Goal: Task Accomplishment & Management: Use online tool/utility

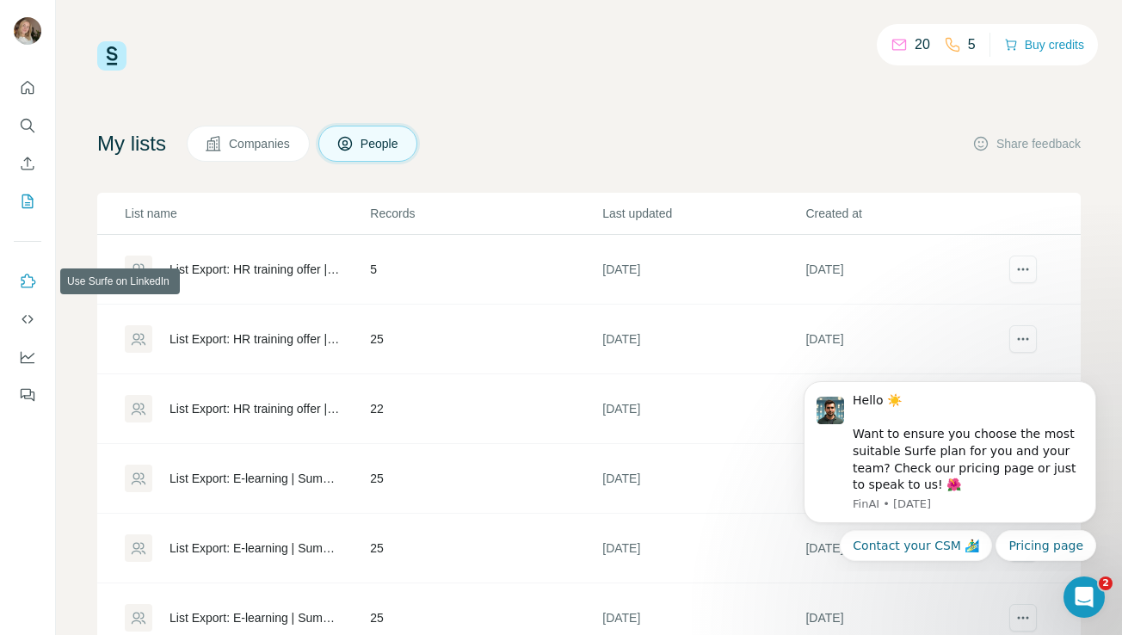
click at [25, 282] on icon "Use Surfe on LinkedIn" at bounding box center [27, 281] width 17 height 17
click at [28, 355] on icon "Dashboard" at bounding box center [27, 356] width 17 height 17
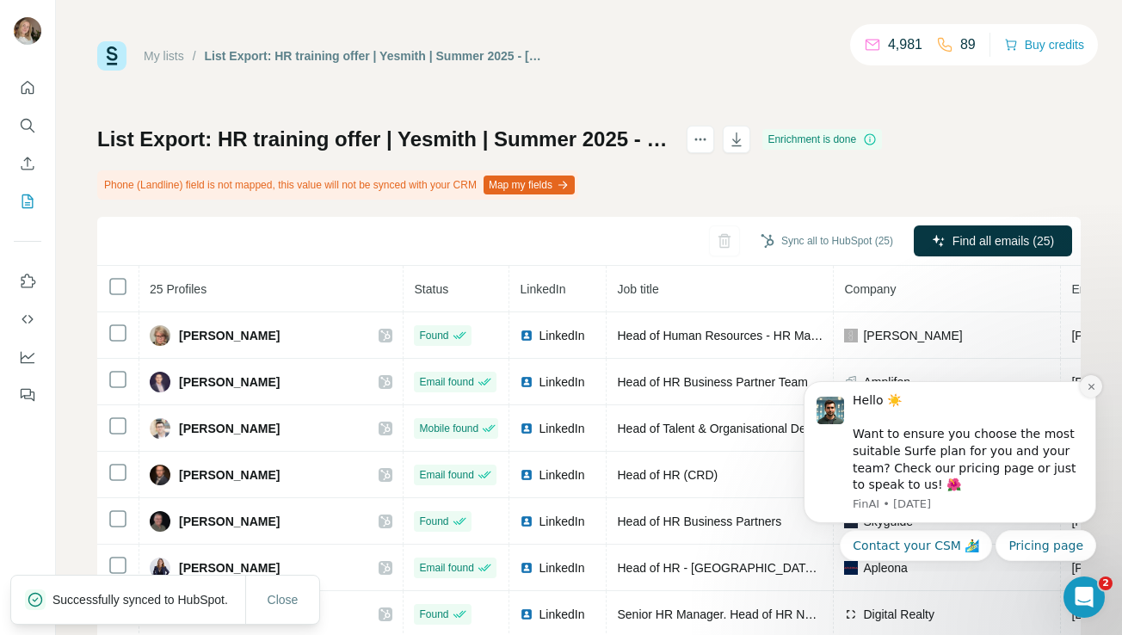
click at [1090, 390] on icon "Dismiss notification" at bounding box center [1091, 386] width 9 height 9
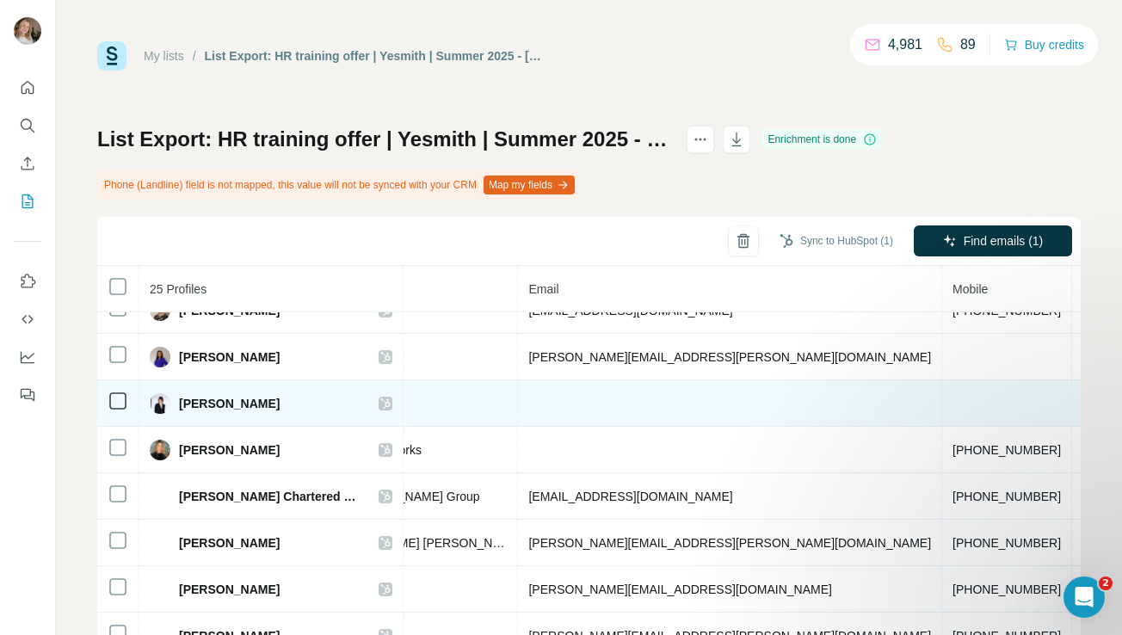
scroll to position [298, 543]
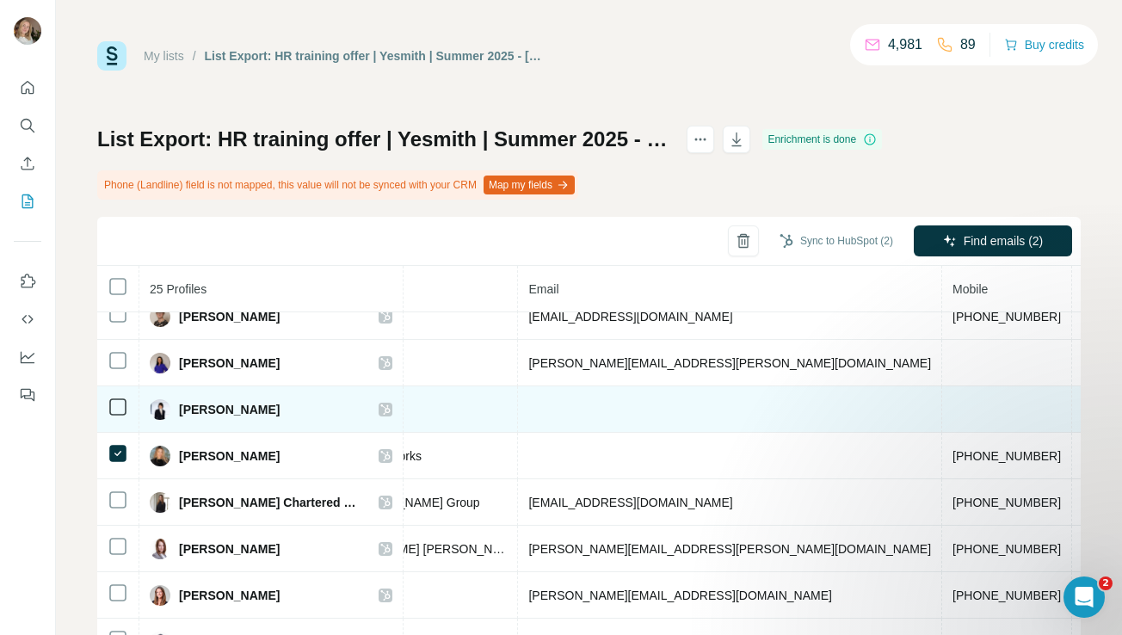
click at [110, 417] on td at bounding box center [118, 409] width 42 height 46
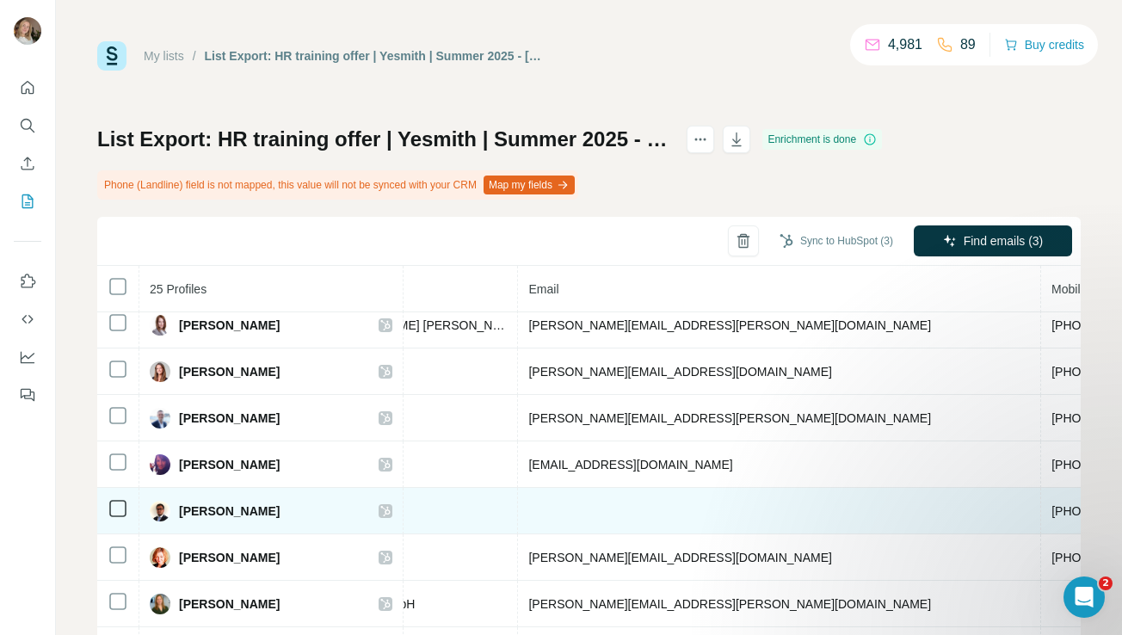
scroll to position [521, 543]
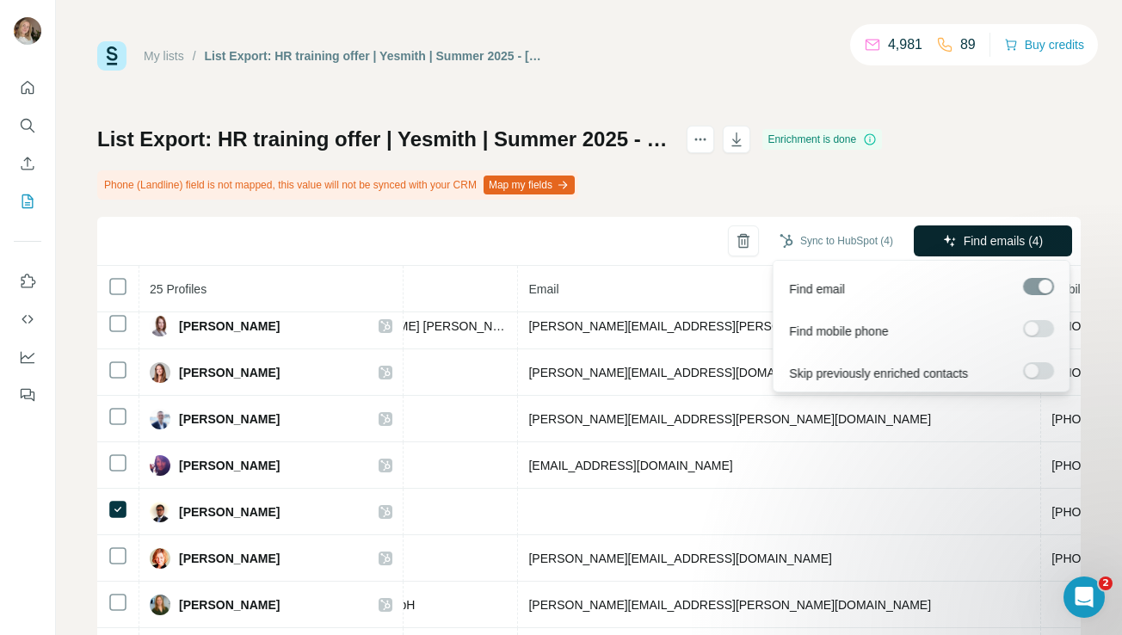
click at [971, 233] on span "Find emails (4)" at bounding box center [1004, 240] width 80 height 17
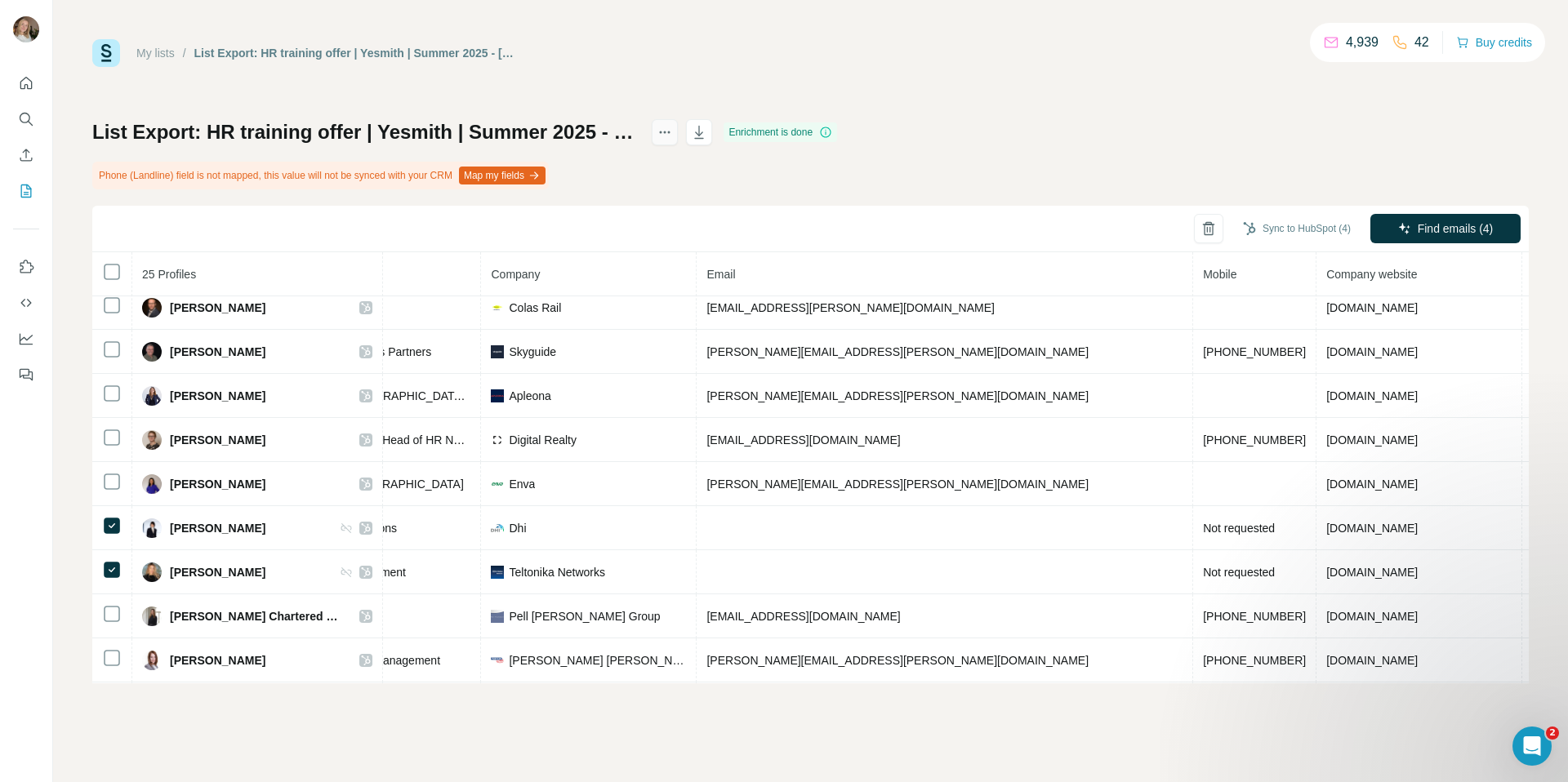
scroll to position [143, 234]
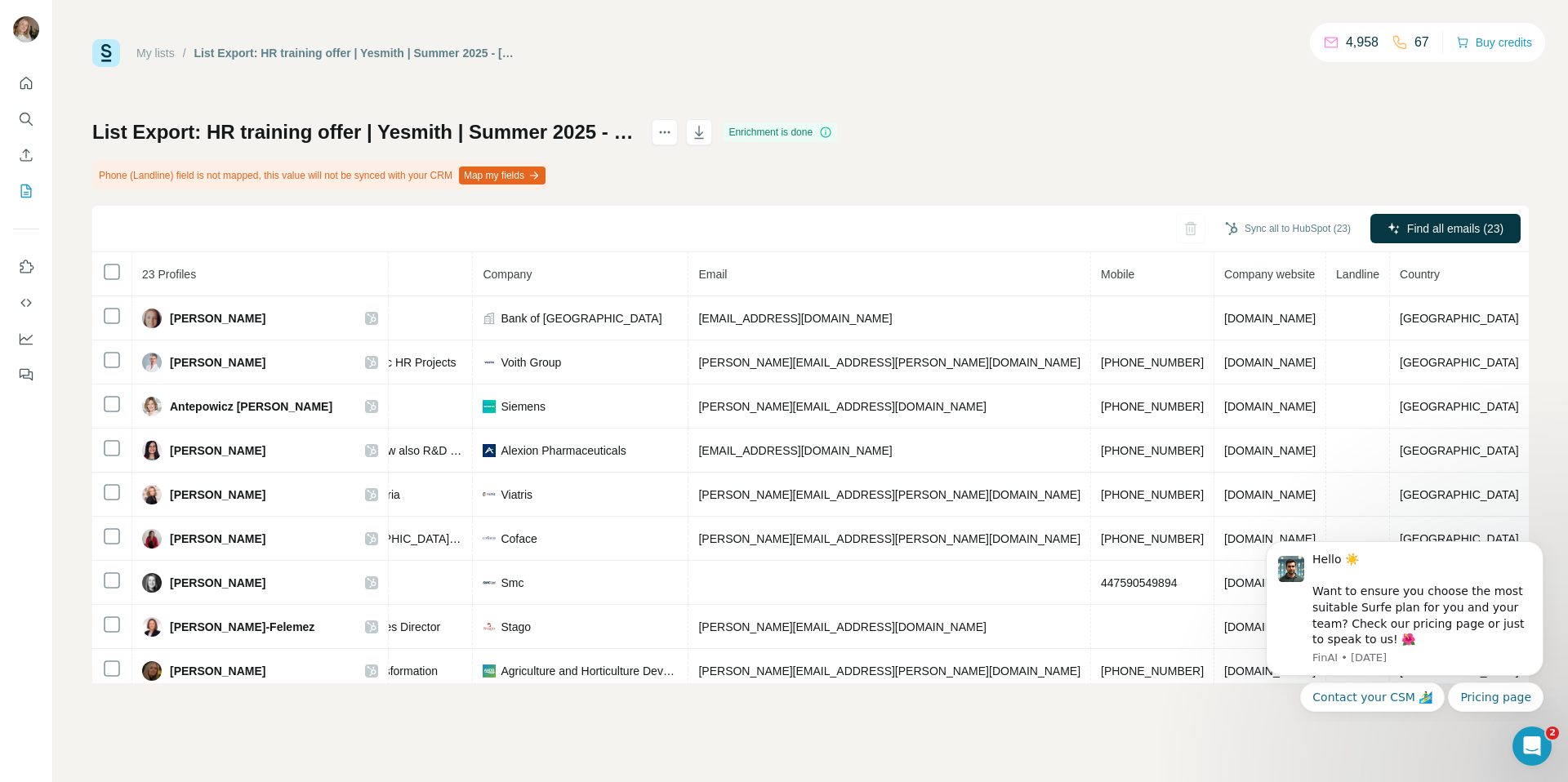
scroll to position [0, 153]
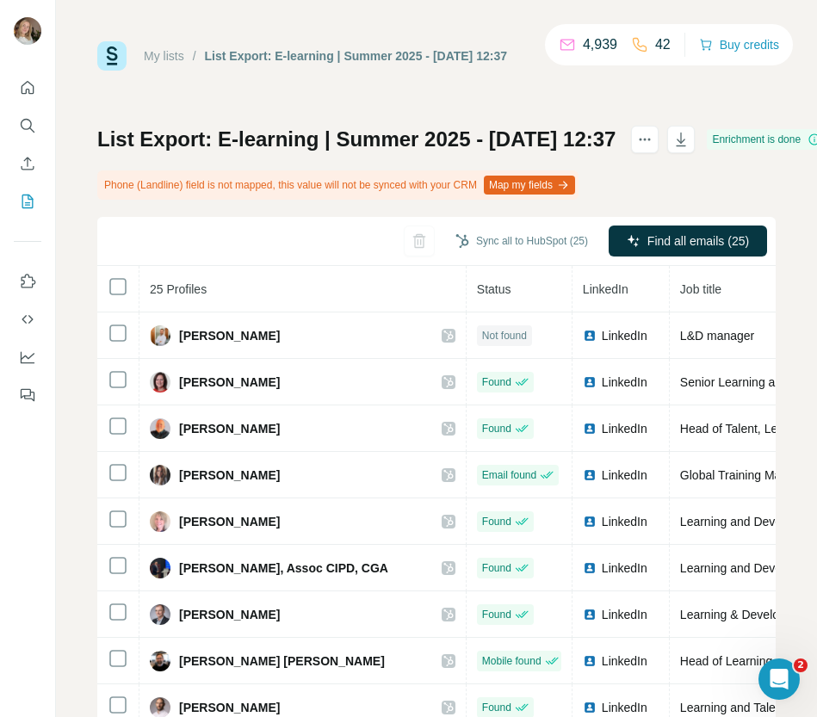
click at [262, 232] on div "Sync all to HubSpot (25) Find all emails (25)" at bounding box center [436, 241] width 678 height 49
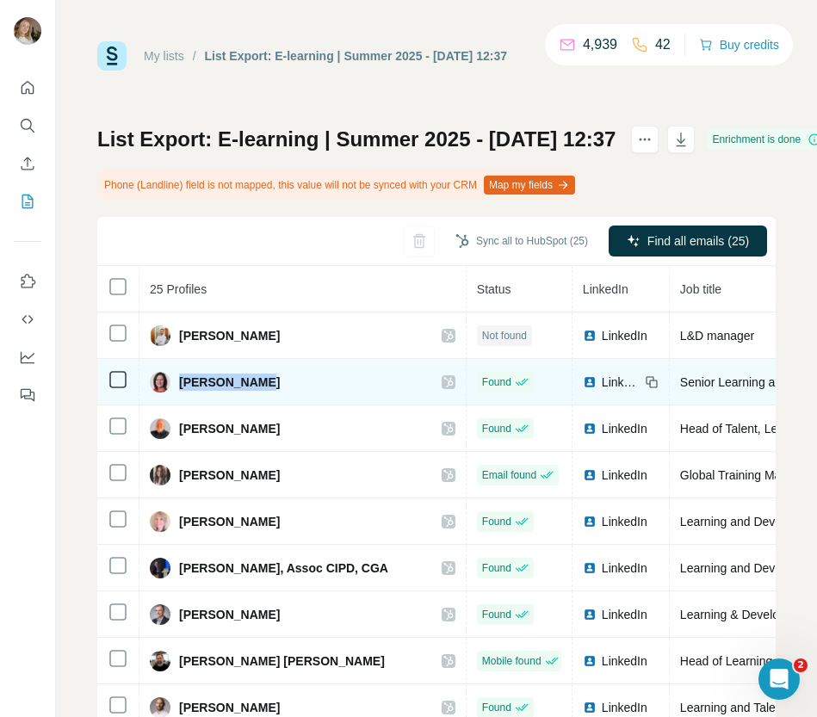
drag, startPoint x: 211, startPoint y: 385, endPoint x: 179, endPoint y: 385, distance: 31.8
click at [179, 385] on div "Amanda Cliff" at bounding box center [302, 382] width 305 height 21
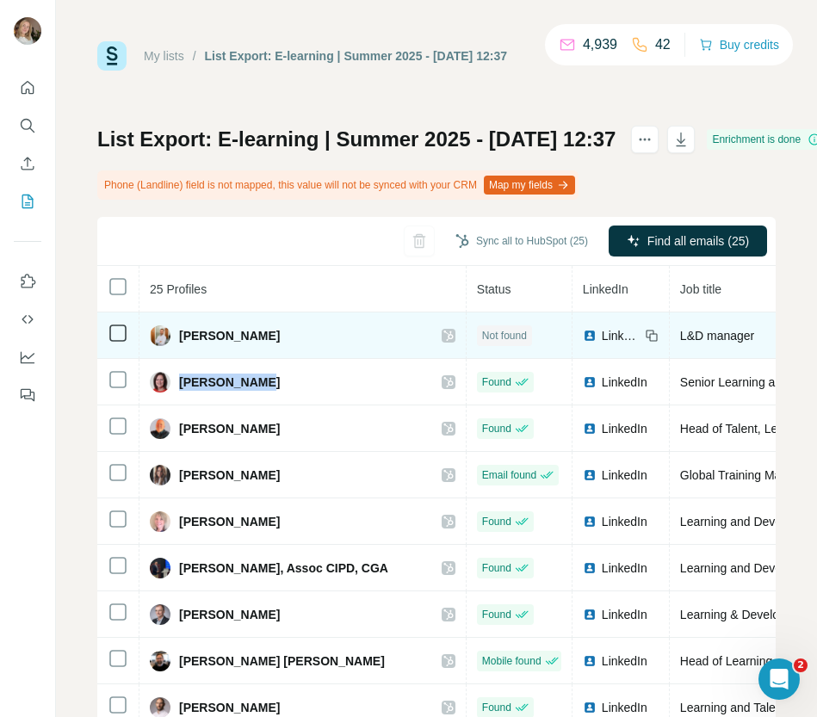
copy span "Amanda Cliff"
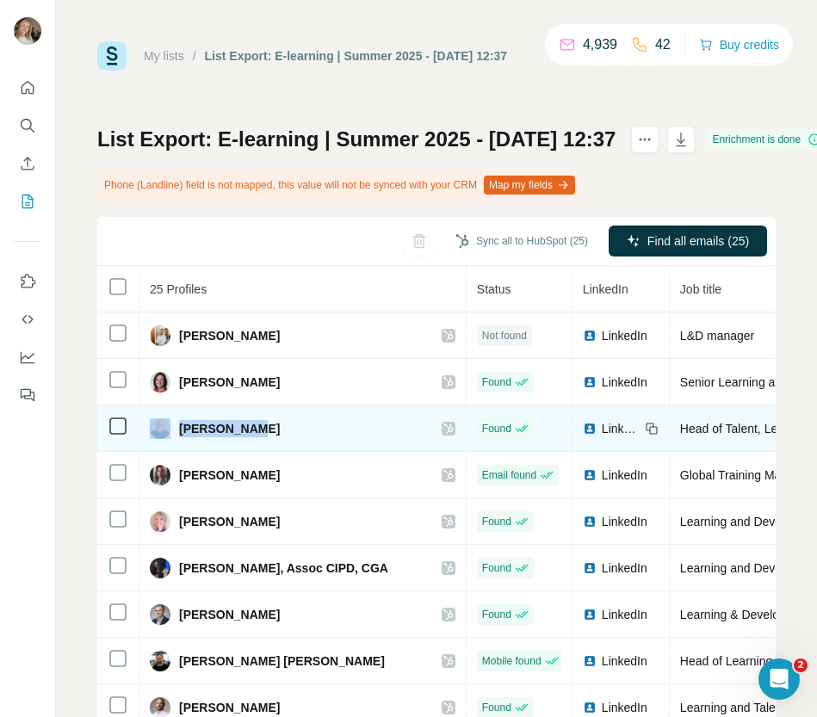
drag, startPoint x: 256, startPoint y: 432, endPoint x: 173, endPoint y: 433, distance: 83.5
click at [173, 433] on div "Andre Sterk" at bounding box center [302, 428] width 305 height 21
copy div "Andre Sterk"
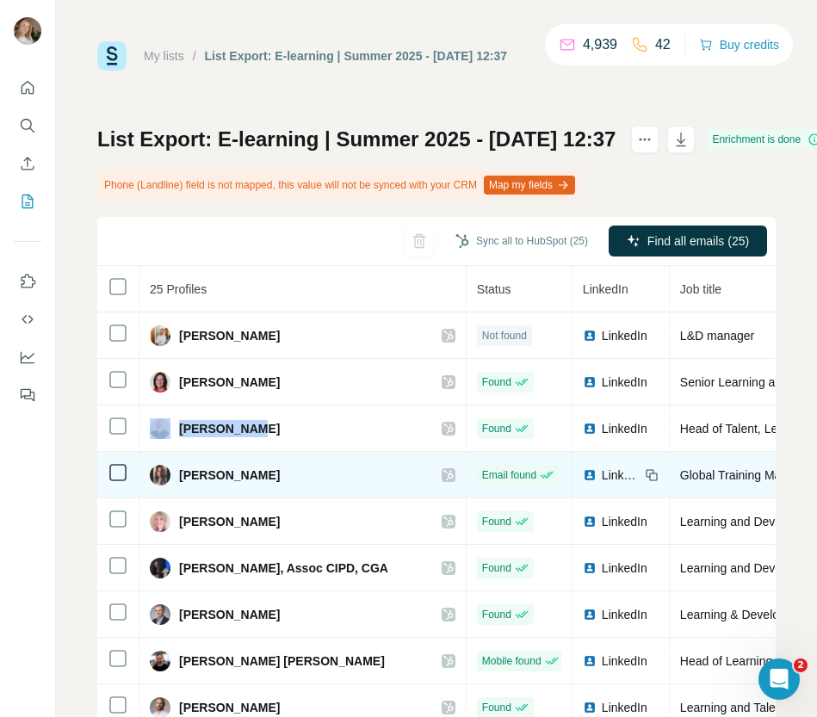
drag, startPoint x: 317, startPoint y: 473, endPoint x: 178, endPoint y: 478, distance: 138.6
click at [178, 478] on div "Àngels Perelló" at bounding box center [302, 475] width 305 height 21
copy span "Àngels Perelló"
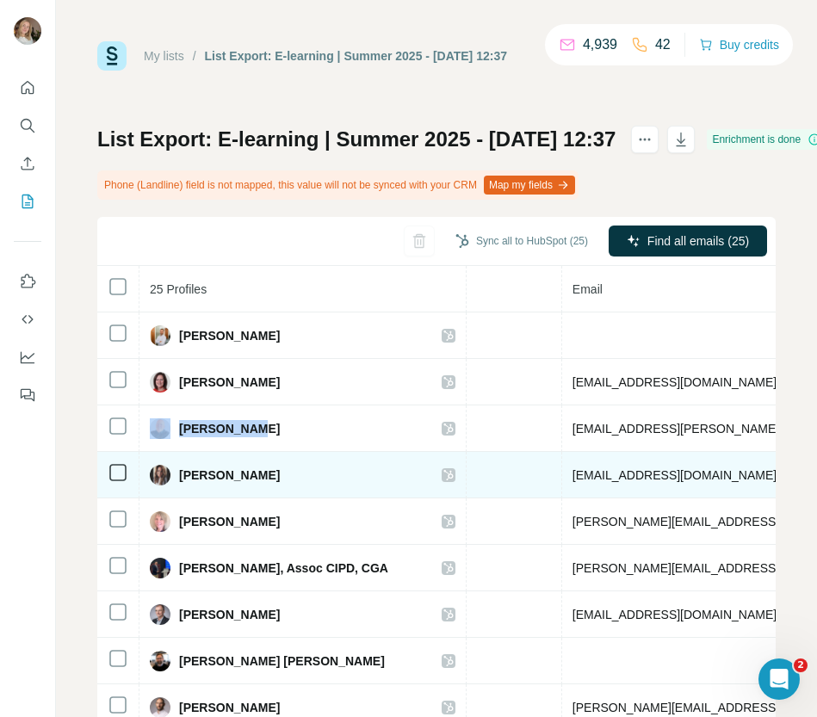
scroll to position [0, 571]
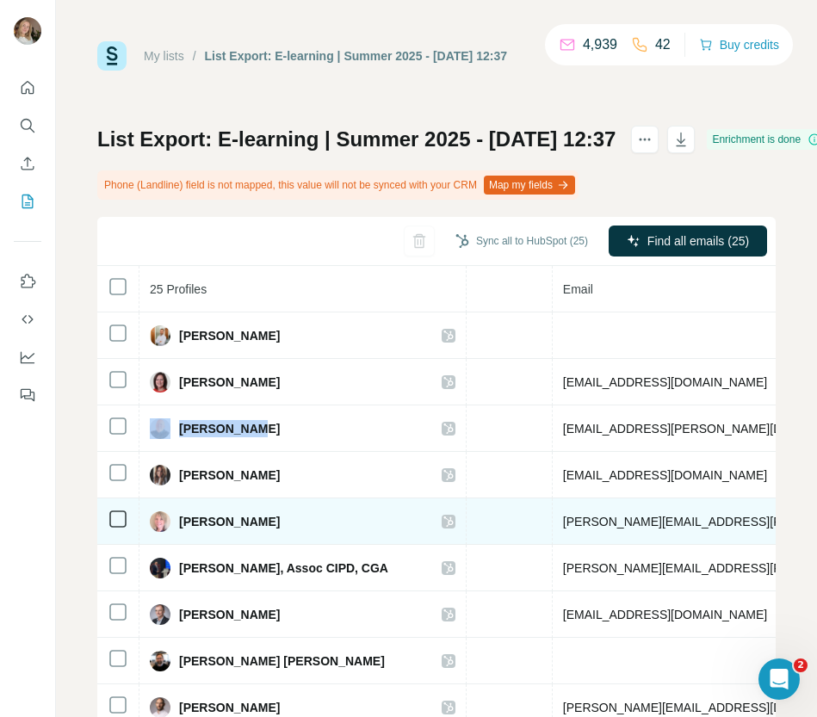
drag, startPoint x: 310, startPoint y: 525, endPoint x: 170, endPoint y: 525, distance: 139.4
click at [170, 525] on div "Cecilia Malmgren" at bounding box center [302, 521] width 305 height 21
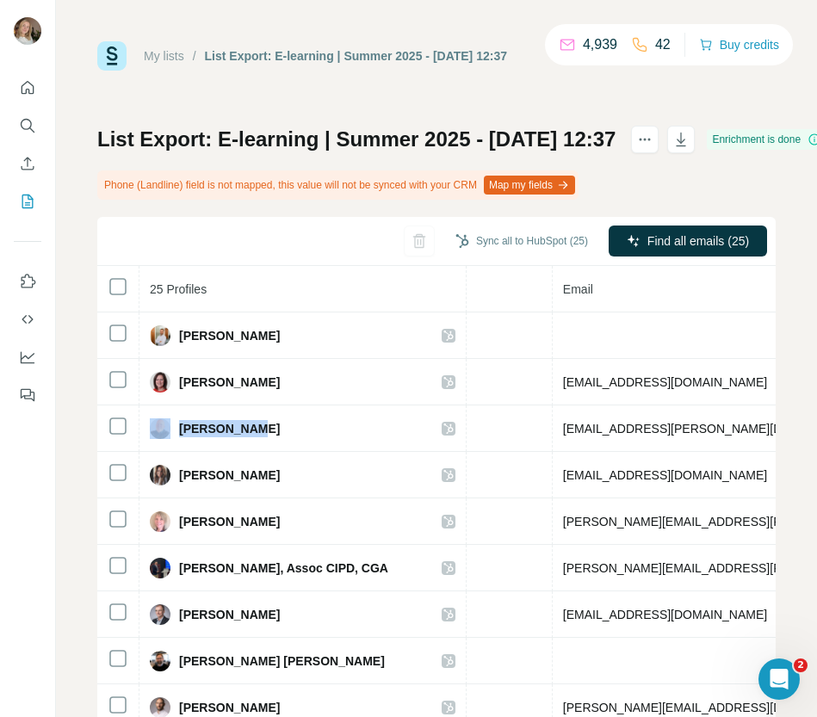
copy div "Cecilia Malmgren"
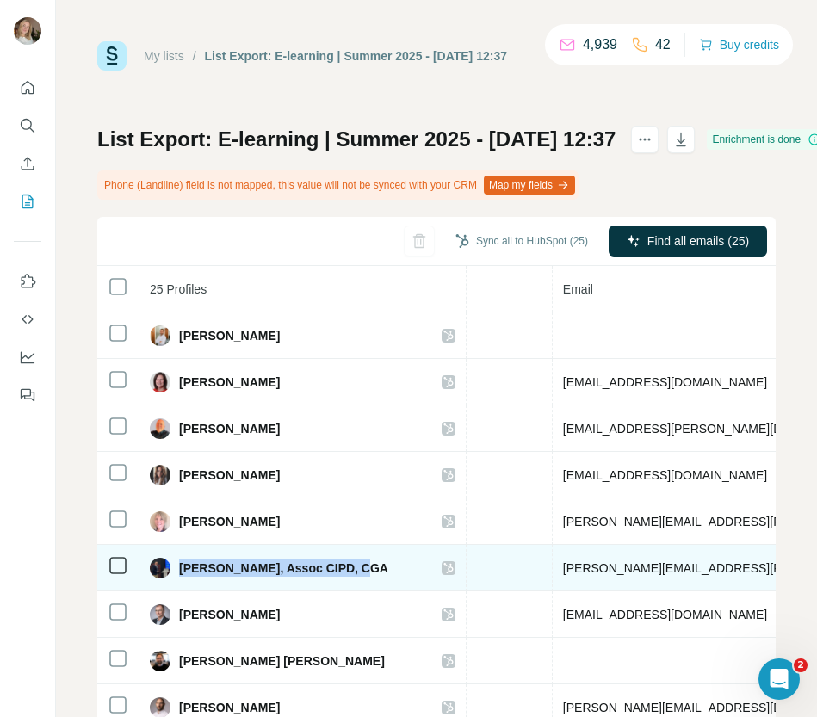
drag, startPoint x: 347, startPoint y: 567, endPoint x: 176, endPoint y: 570, distance: 170.4
click at [176, 570] on div "Chris Isaac, Assoc CIPD, CGA" at bounding box center [302, 568] width 305 height 21
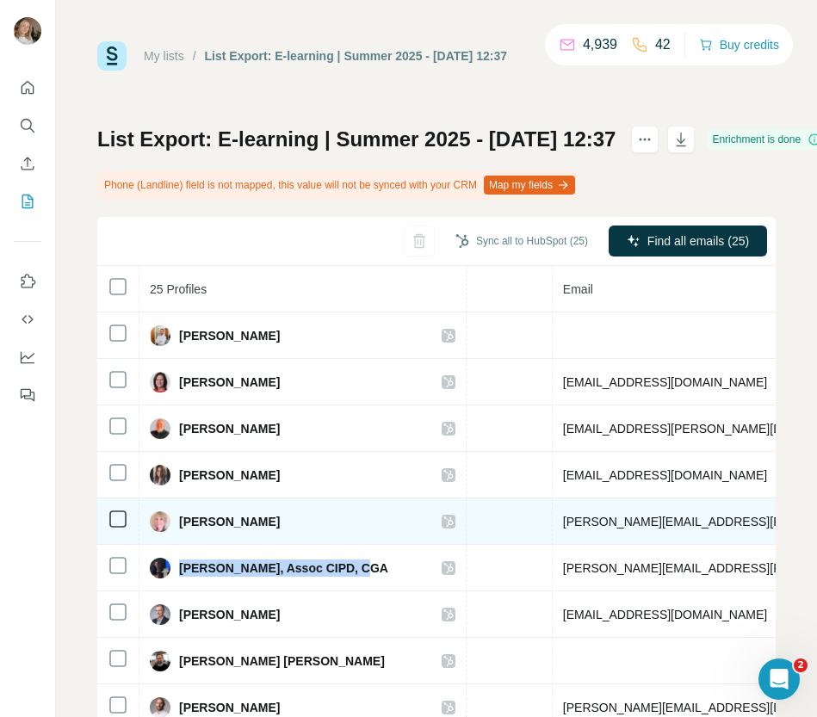
copy span "Chris Isaac, Assoc CIPD, CGA"
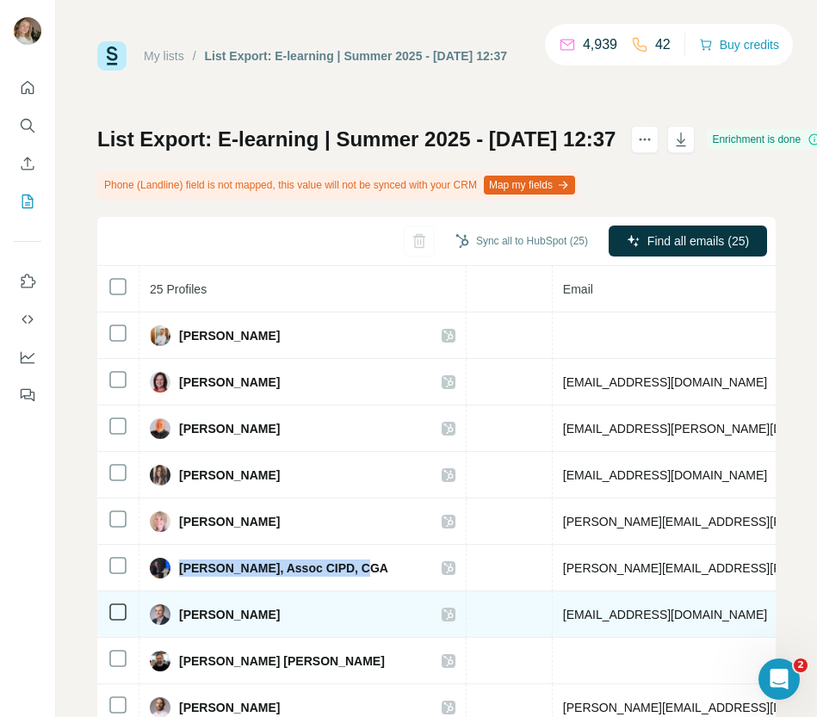
drag, startPoint x: 176, startPoint y: 614, endPoint x: 316, endPoint y: 618, distance: 139.4
click at [316, 618] on div "Dariusz Skrzypczak" at bounding box center [302, 614] width 305 height 21
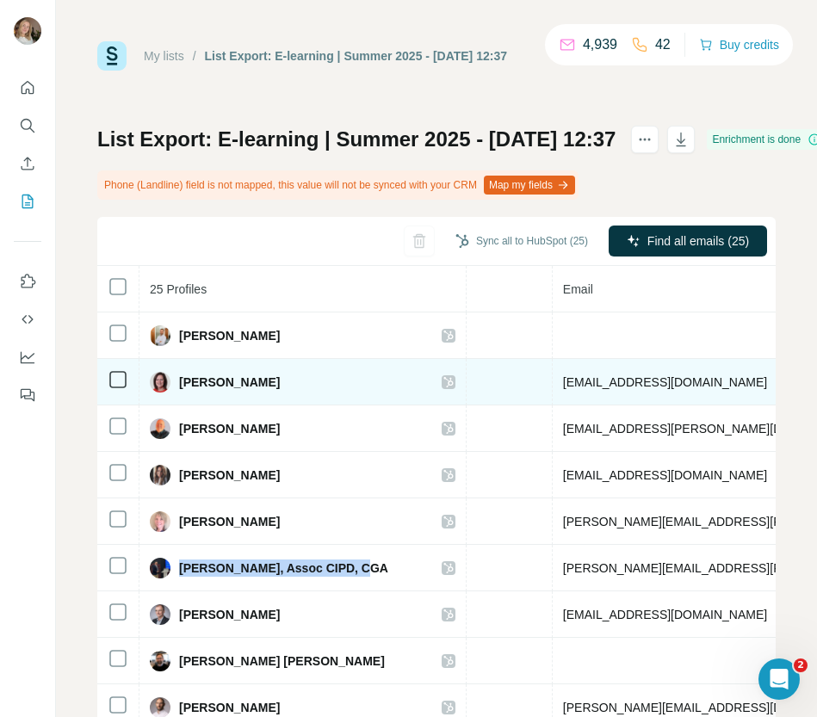
copy span "Dariusz Skrzypczak"
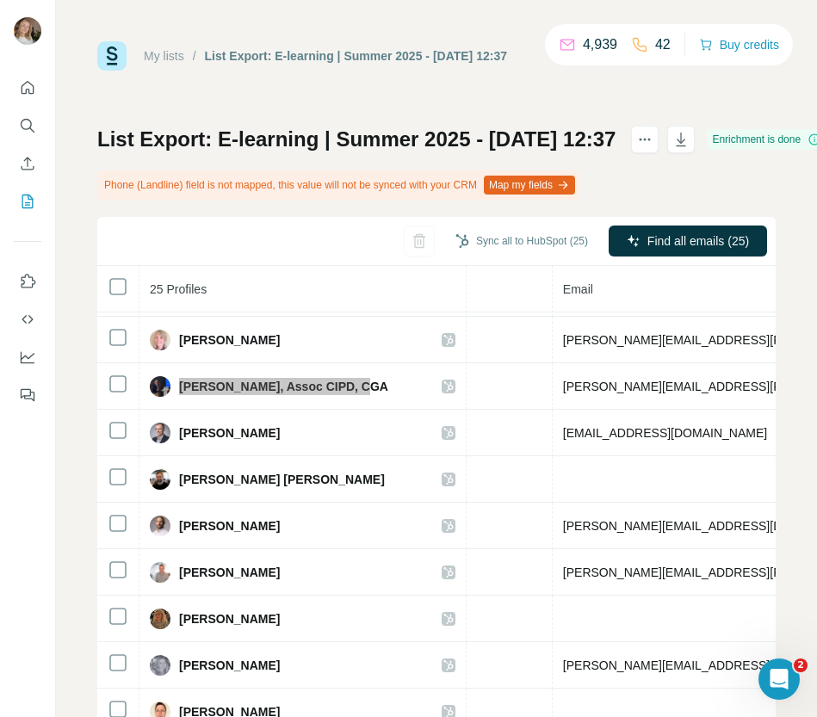
scroll to position [183, 571]
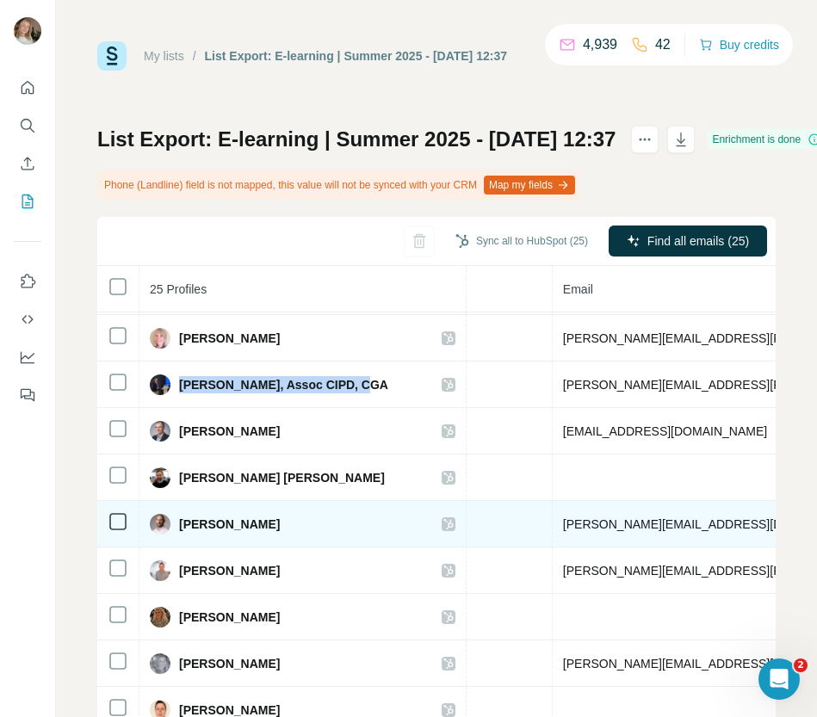
drag, startPoint x: 206, startPoint y: 523, endPoint x: 178, endPoint y: 522, distance: 27.5
click at [179, 522] on span "Gareth McLaughlin" at bounding box center [229, 523] width 101 height 17
copy span "Gareth McLaughlin"
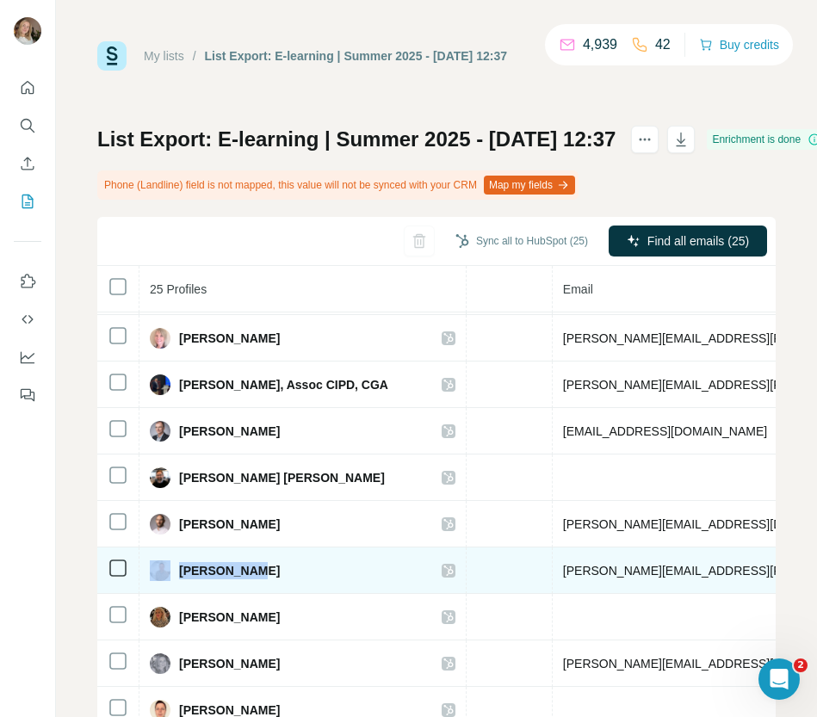
drag, startPoint x: 256, startPoint y: 575, endPoint x: 174, endPoint y: 574, distance: 82.6
click at [174, 574] on div "Jason Flynn" at bounding box center [302, 570] width 305 height 21
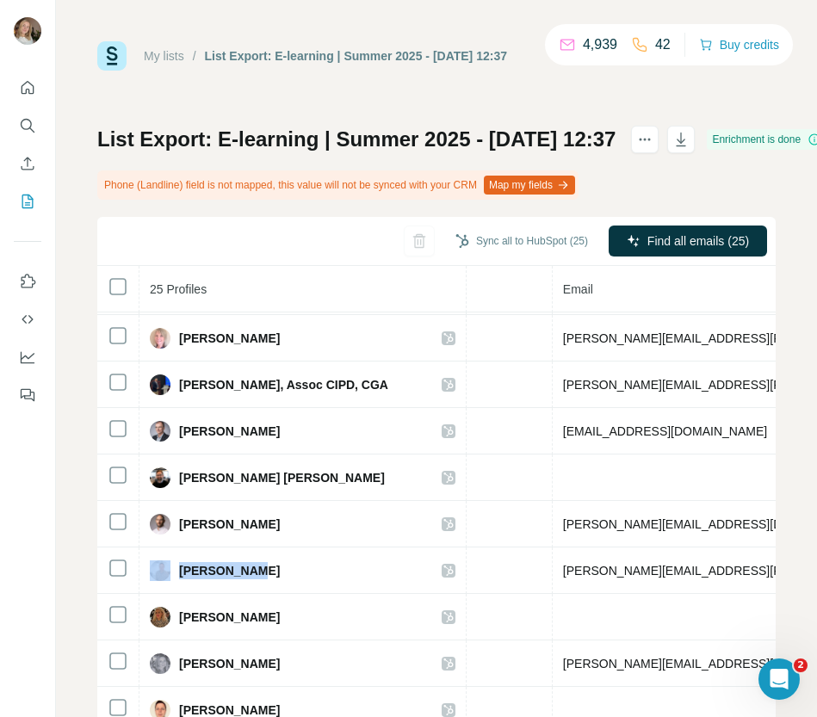
copy div "Jason Flynn"
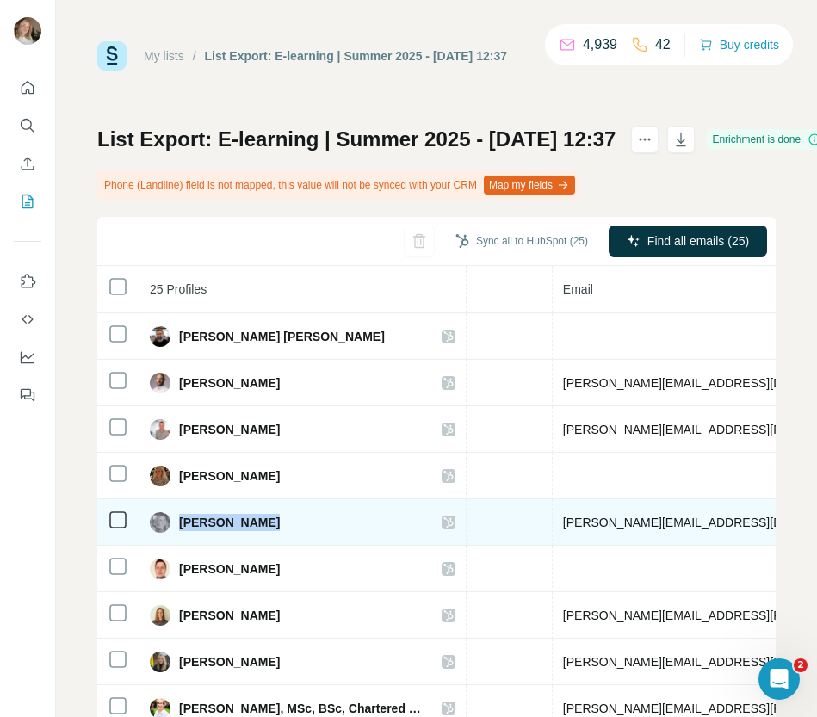
drag, startPoint x: 258, startPoint y: 523, endPoint x: 181, endPoint y: 524, distance: 77.4
click at [181, 524] on div "Joelle Olhats" at bounding box center [302, 522] width 305 height 21
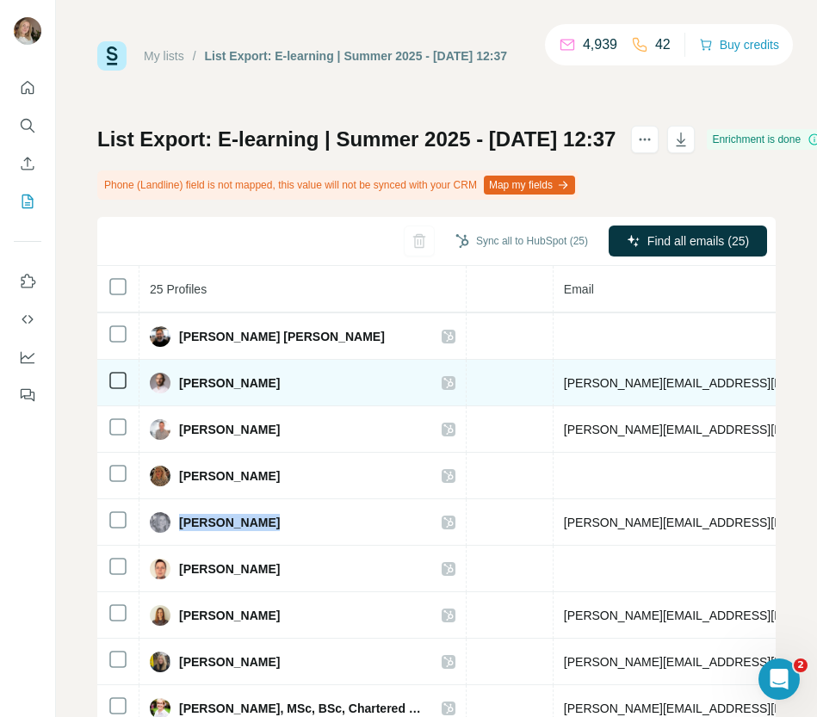
copy span "Joelle Olhats"
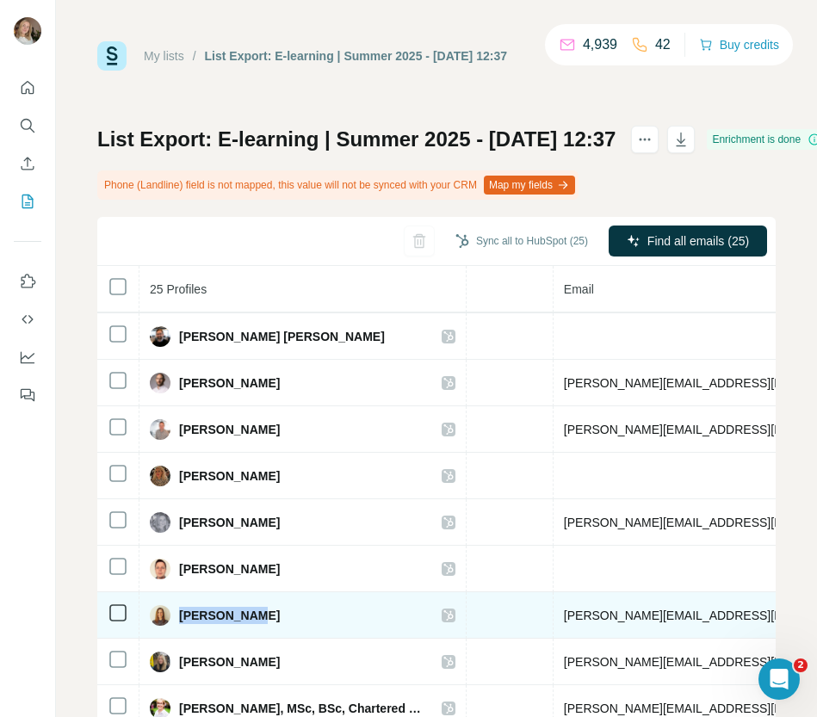
drag, startPoint x: 225, startPoint y: 613, endPoint x: 177, endPoint y: 614, distance: 48.2
click at [177, 614] on div "Kate Hunter" at bounding box center [302, 615] width 305 height 21
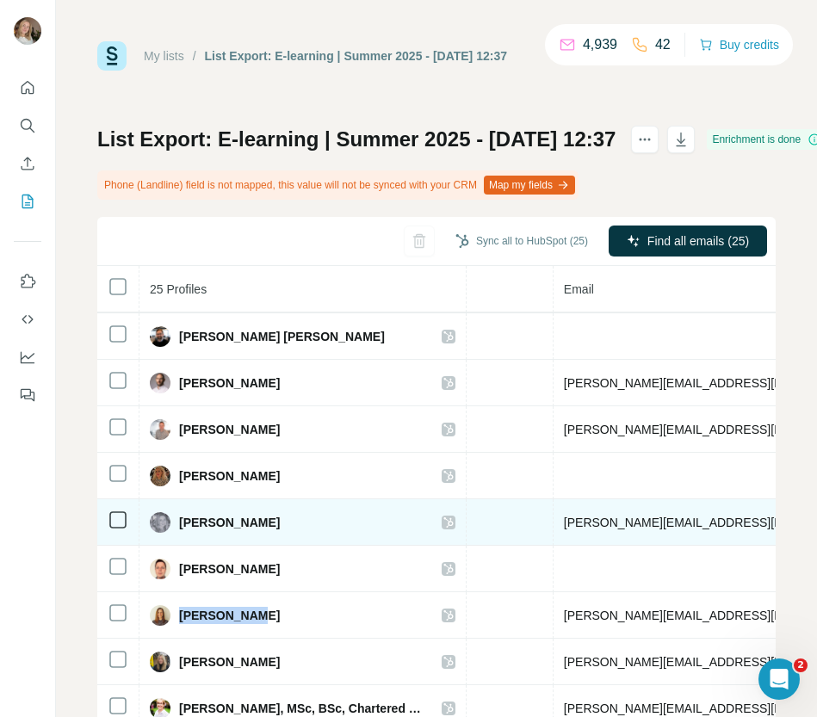
copy span "Kate Hunter"
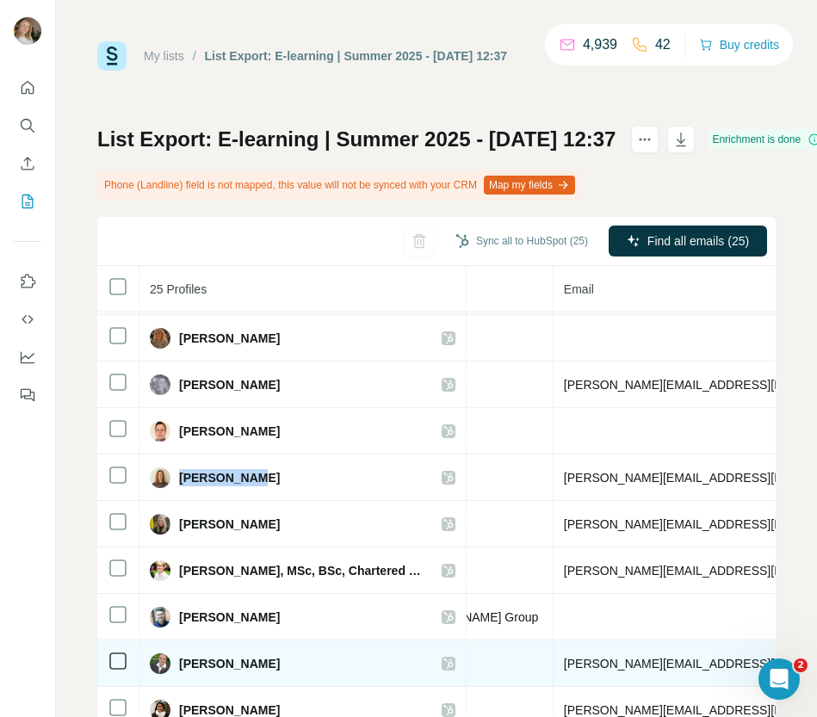
scroll to position [481, 570]
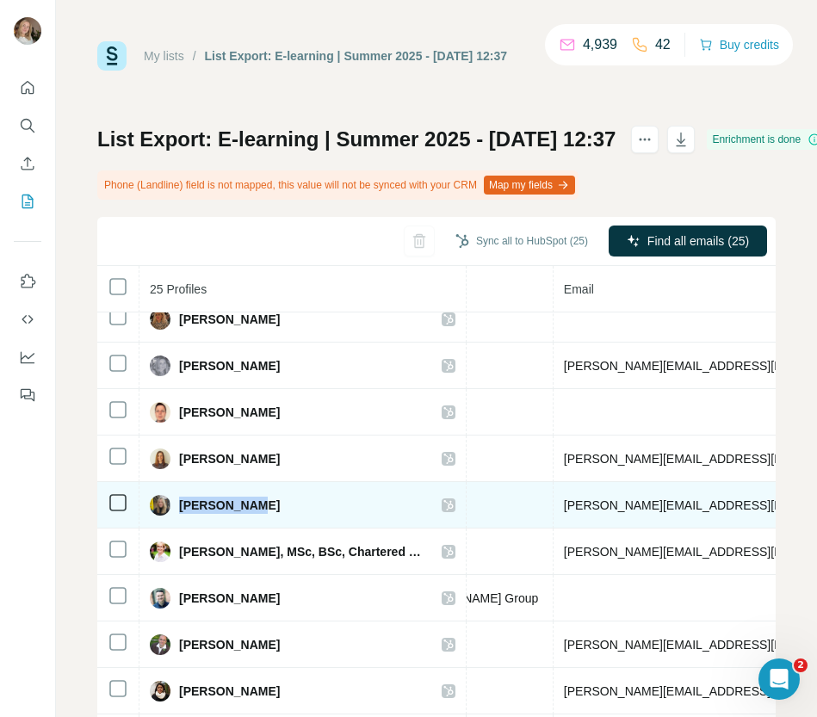
drag, startPoint x: 254, startPoint y: 504, endPoint x: 180, endPoint y: 507, distance: 74.0
click at [180, 506] on div "Lucy Taylor" at bounding box center [302, 505] width 305 height 21
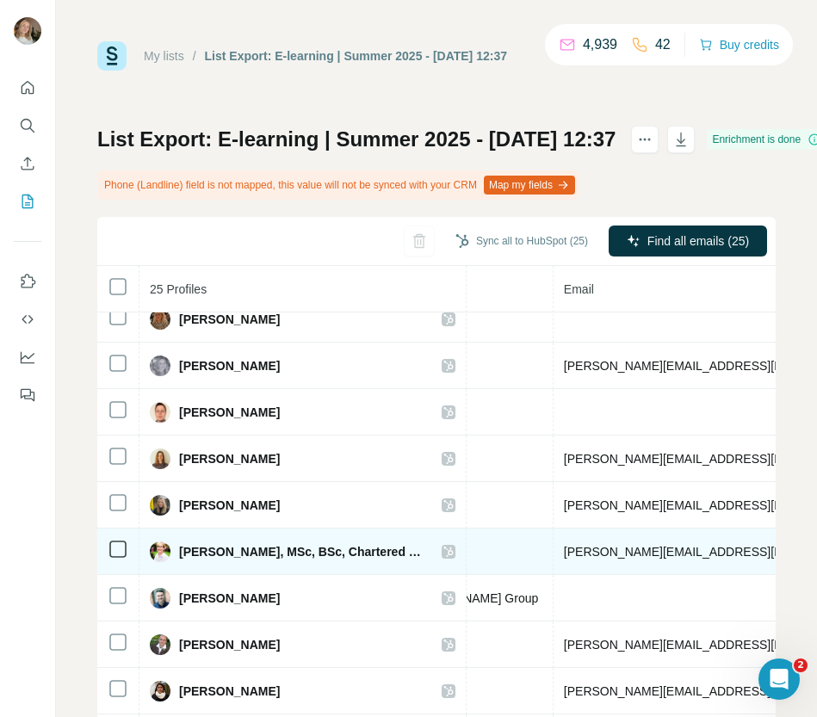
drag, startPoint x: 176, startPoint y: 540, endPoint x: 249, endPoint y: 541, distance: 73.1
click at [249, 541] on div "Lynn Johnston, MSc, BSc, Chartered FCIPD" at bounding box center [287, 551] width 274 height 21
drag, startPoint x: 262, startPoint y: 550, endPoint x: 163, endPoint y: 557, distance: 99.2
click at [163, 557] on div "Lynn Johnston, MSc, BSc, Chartered FCIPD" at bounding box center [287, 551] width 274 height 21
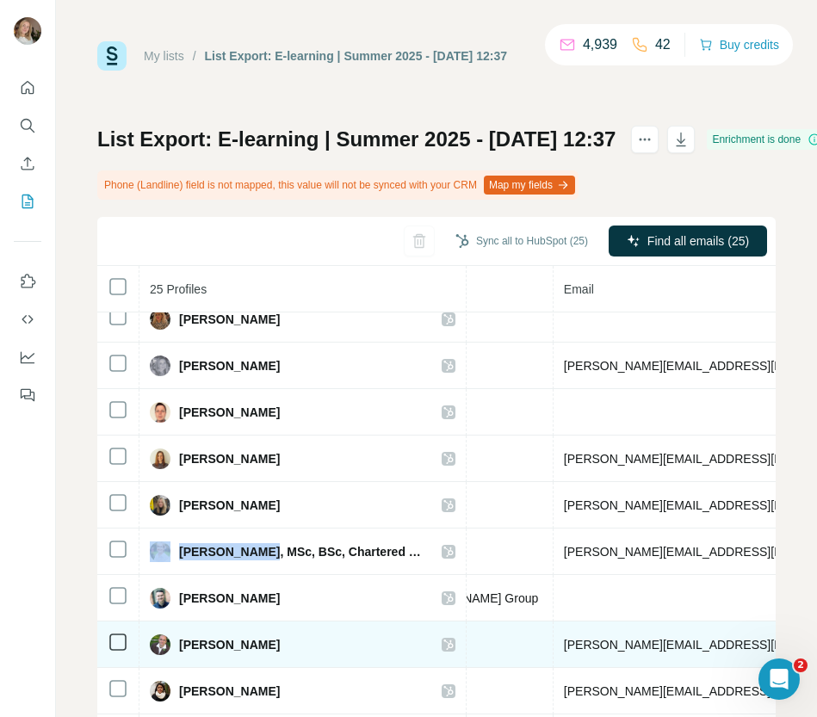
drag, startPoint x: 284, startPoint y: 644, endPoint x: 182, endPoint y: 645, distance: 101.5
click at [182, 634] on div "Maurizio Spini" at bounding box center [302, 644] width 305 height 21
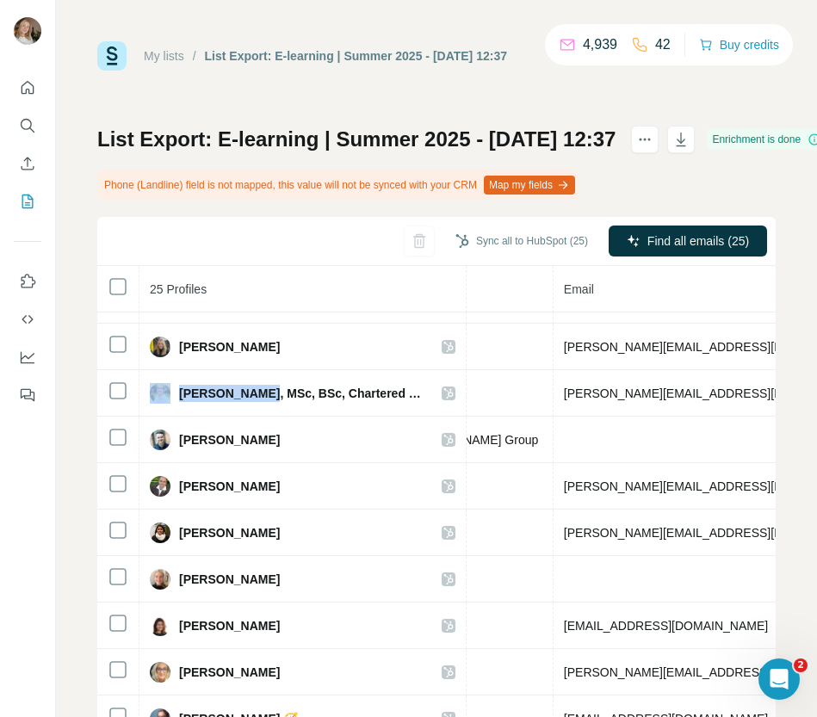
scroll to position [644, 570]
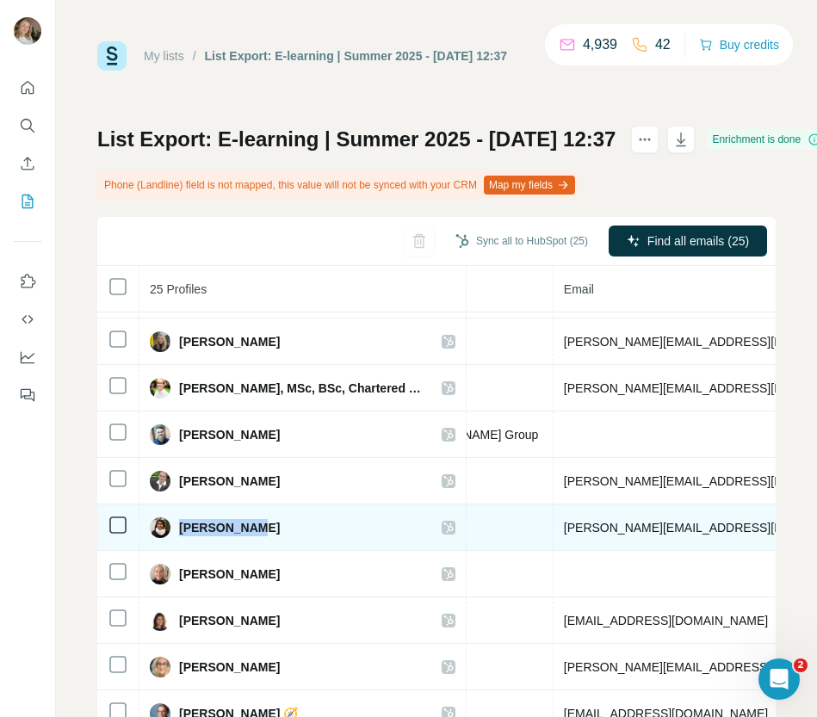
drag, startPoint x: 264, startPoint y: 531, endPoint x: 176, endPoint y: 533, distance: 87.8
click at [176, 533] on div "Nidhi Gupta" at bounding box center [302, 527] width 305 height 21
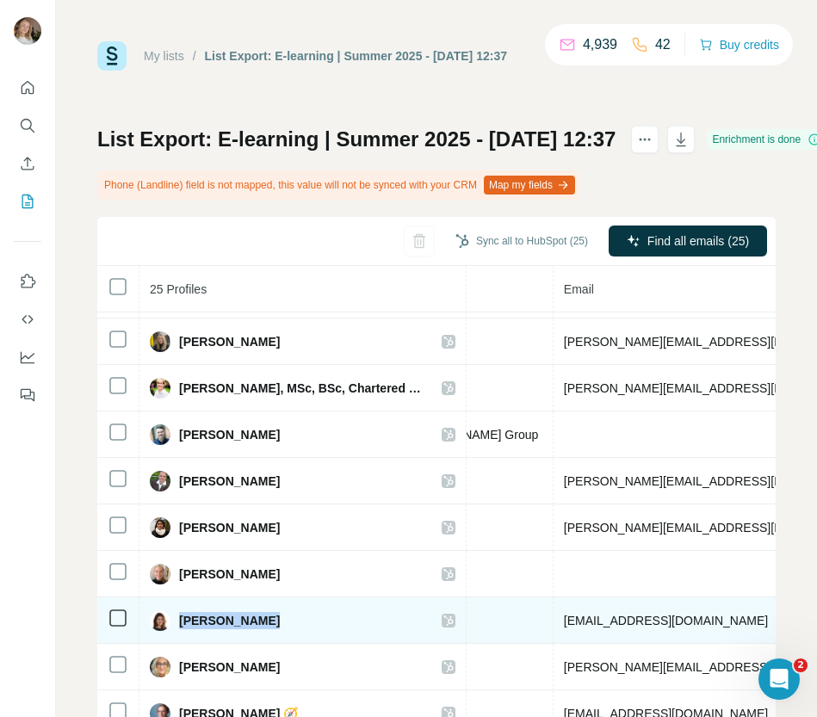
drag, startPoint x: 300, startPoint y: 625, endPoint x: 176, endPoint y: 622, distance: 124.8
click at [176, 622] on div "Sana Mathlouthi Mechri" at bounding box center [302, 620] width 305 height 21
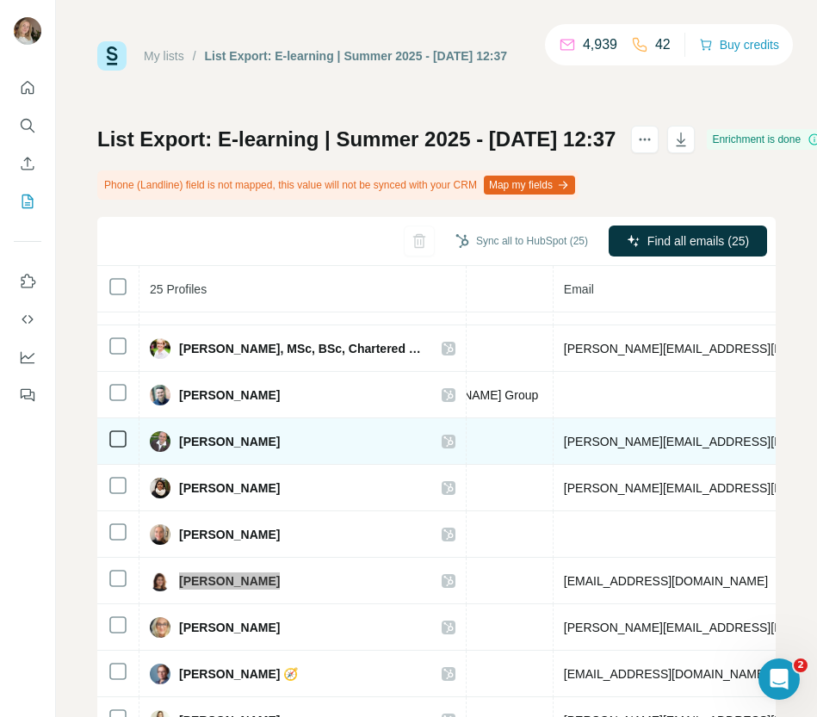
scroll to position [754, 570]
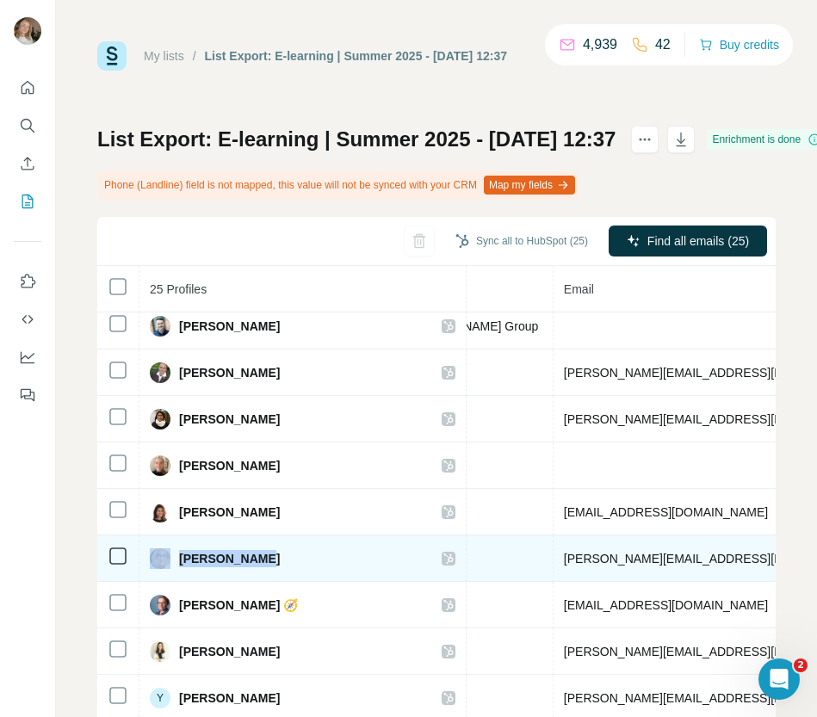
drag, startPoint x: 282, startPoint y: 557, endPoint x: 151, endPoint y: 557, distance: 130.8
click at [151, 557] on div "Shirley Aird" at bounding box center [302, 558] width 305 height 21
click at [239, 558] on span "Shirley Aird" at bounding box center [229, 558] width 101 height 17
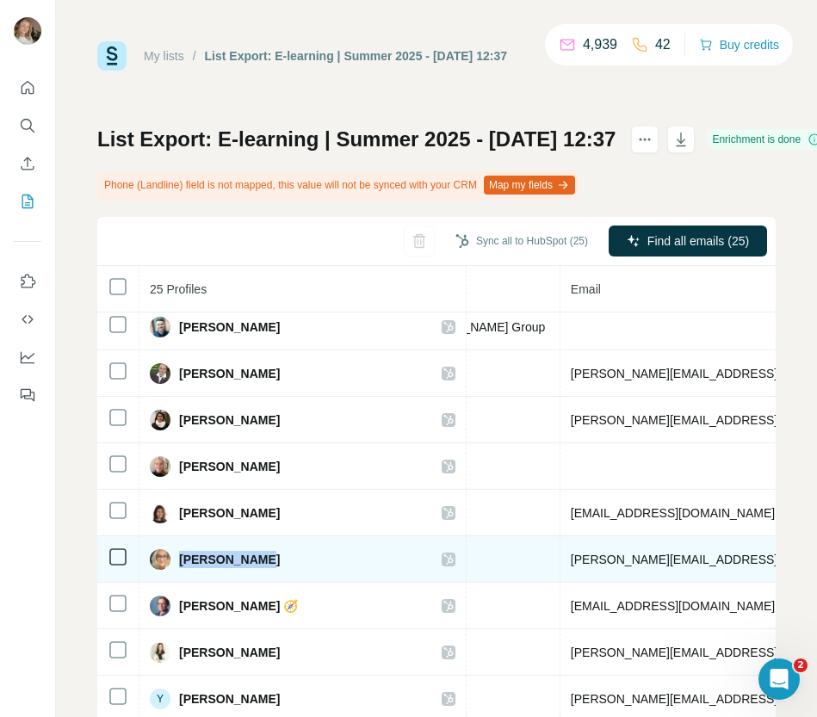
drag, startPoint x: 274, startPoint y: 560, endPoint x: 176, endPoint y: 564, distance: 99.0
click at [176, 564] on div "Shirley Aird" at bounding box center [302, 559] width 305 height 21
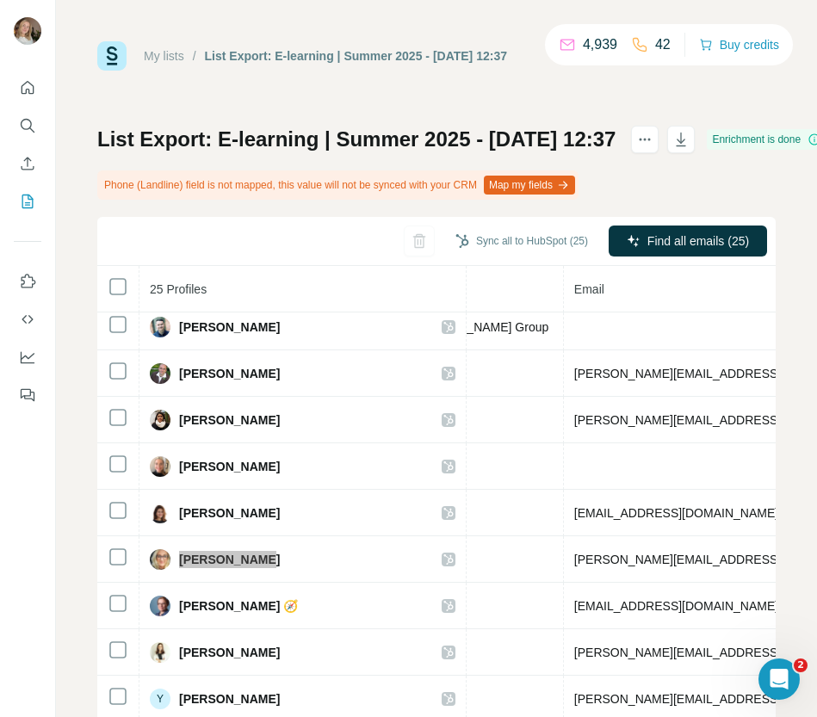
scroll to position [754, 560]
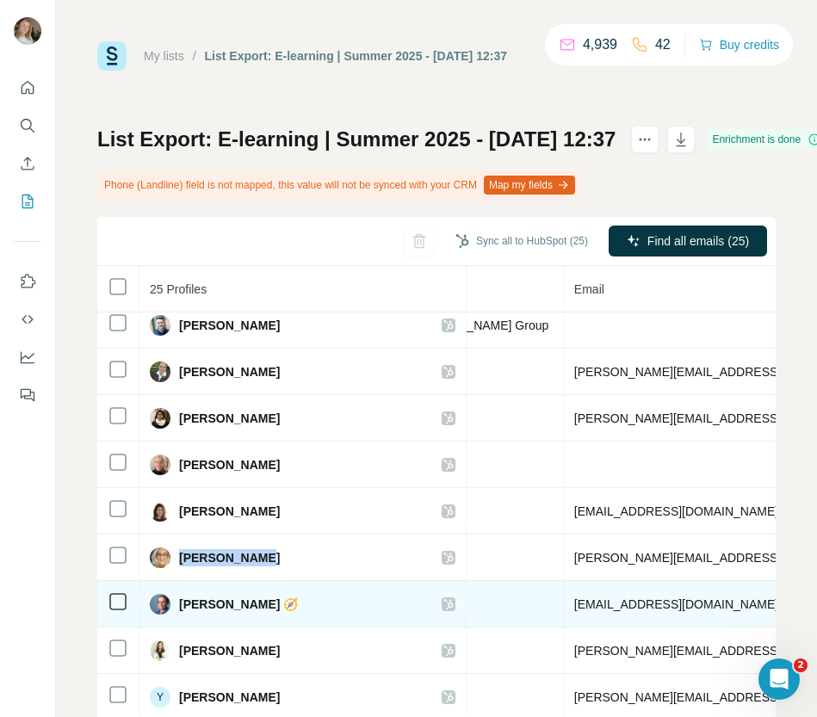
drag, startPoint x: 379, startPoint y: 609, endPoint x: 167, endPoint y: 609, distance: 211.7
click at [167, 609] on div "Sylvaine THOMAS-PENETTE 🧭" at bounding box center [302, 604] width 305 height 21
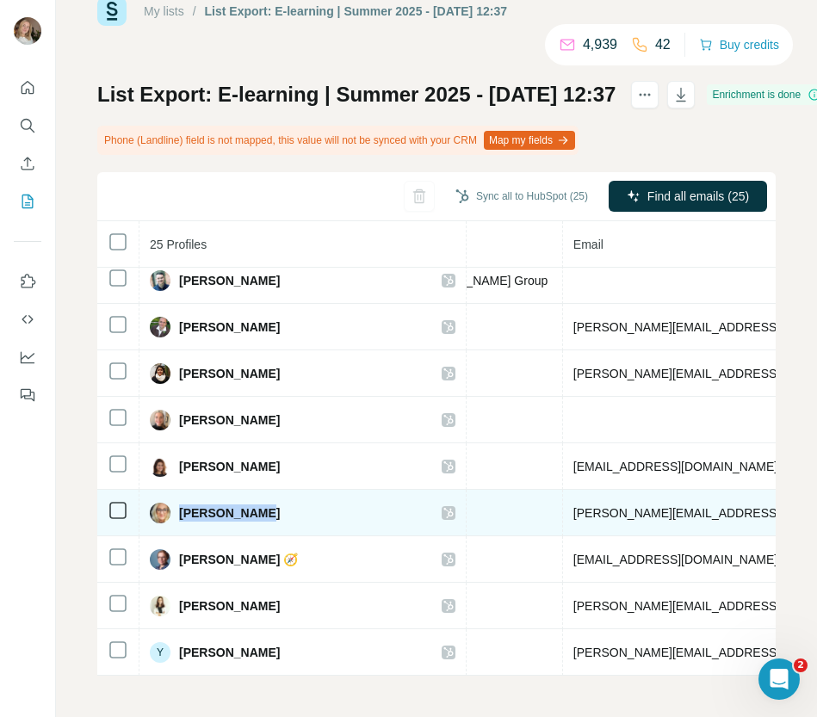
scroll to position [754, 555]
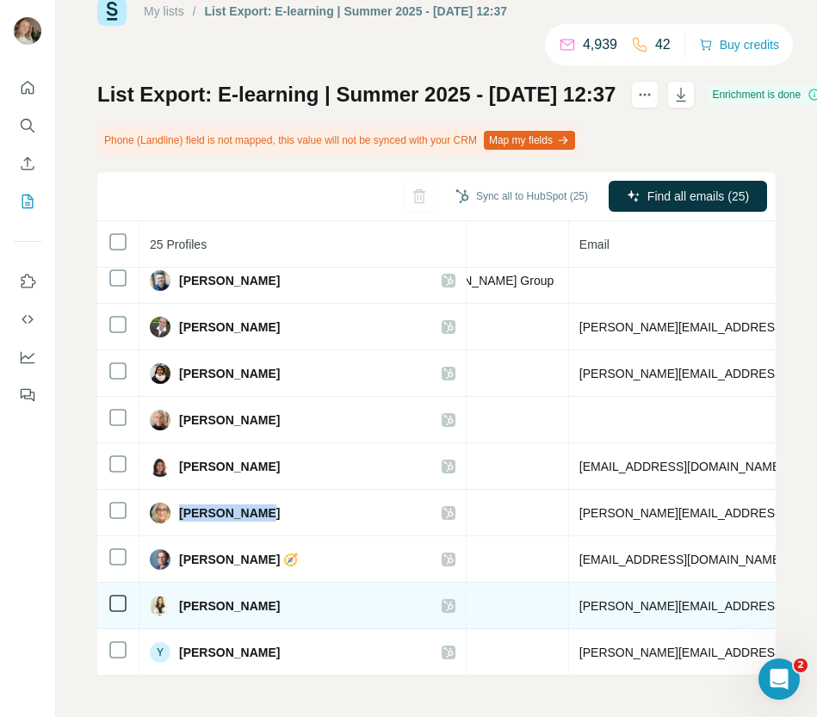
drag, startPoint x: 300, startPoint y: 602, endPoint x: 180, endPoint y: 612, distance: 120.8
click at [180, 612] on div "Valentina Trisotti" at bounding box center [302, 605] width 305 height 21
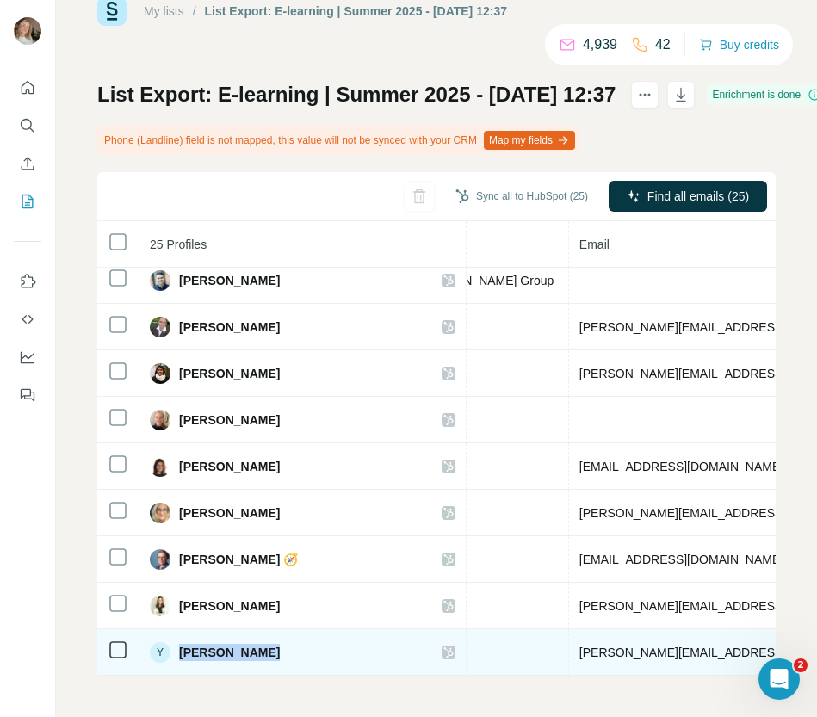
drag, startPoint x: 385, startPoint y: 654, endPoint x: 181, endPoint y: 655, distance: 204.8
click at [181, 634] on div "Y Yvette Assibey-Aboagye" at bounding box center [302, 652] width 305 height 21
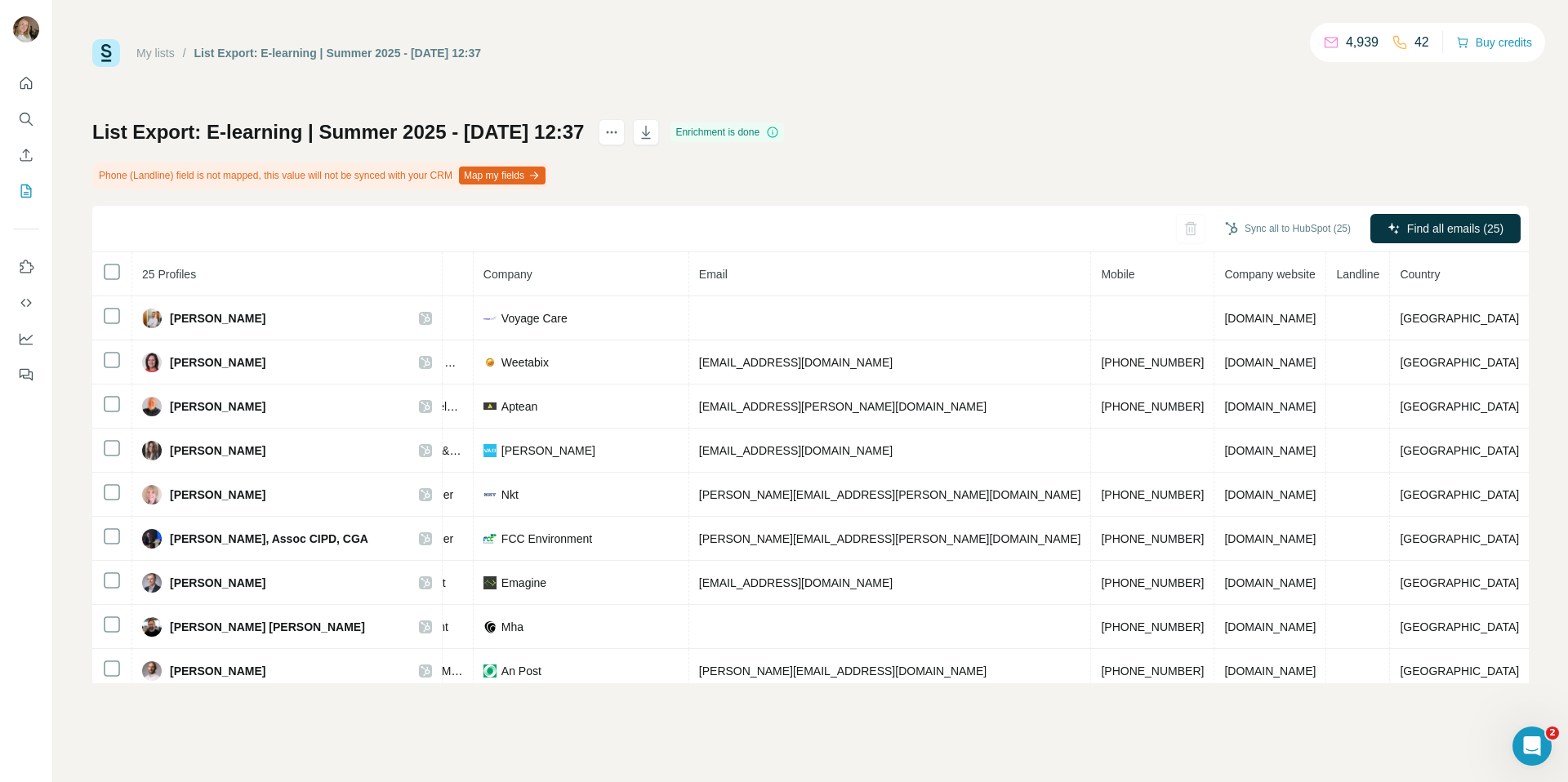
scroll to position [0, 228]
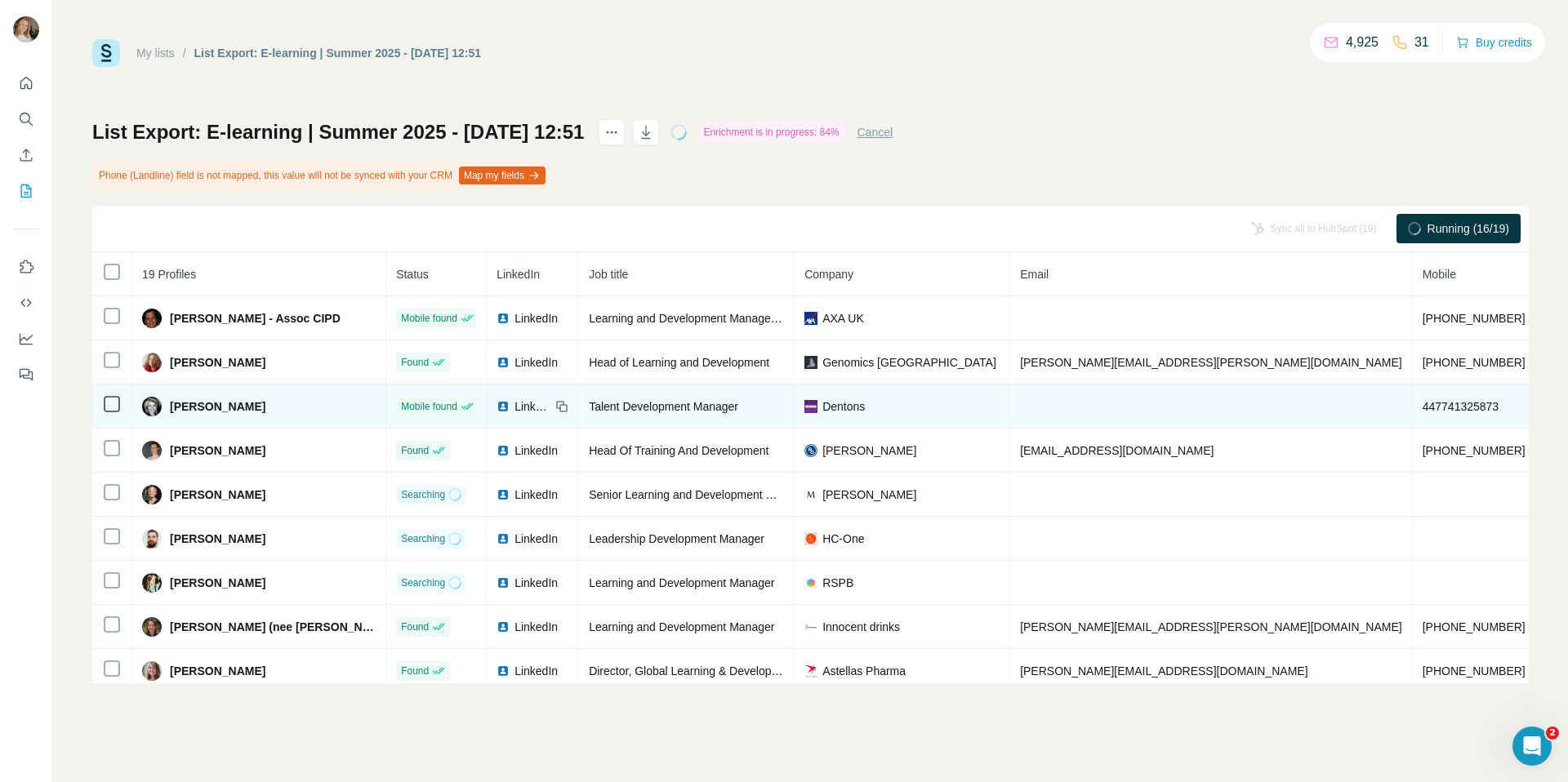
drag, startPoint x: 298, startPoint y: 401, endPoint x: 163, endPoint y: 408, distance: 135.2
click at [163, 408] on div "[PERSON_NAME]" at bounding box center [259, 406] width 233 height 20
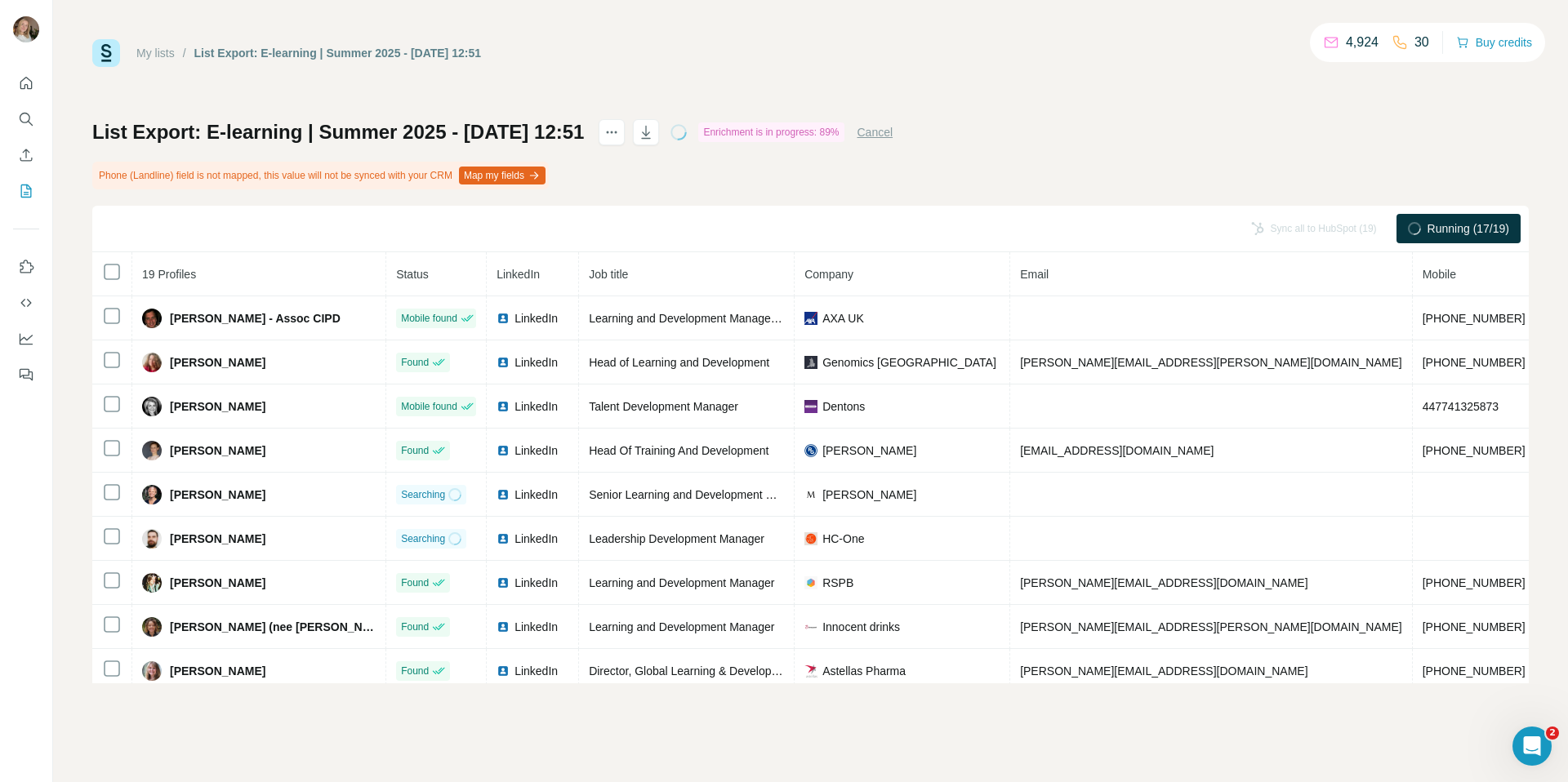
copy div "[PERSON_NAME]"
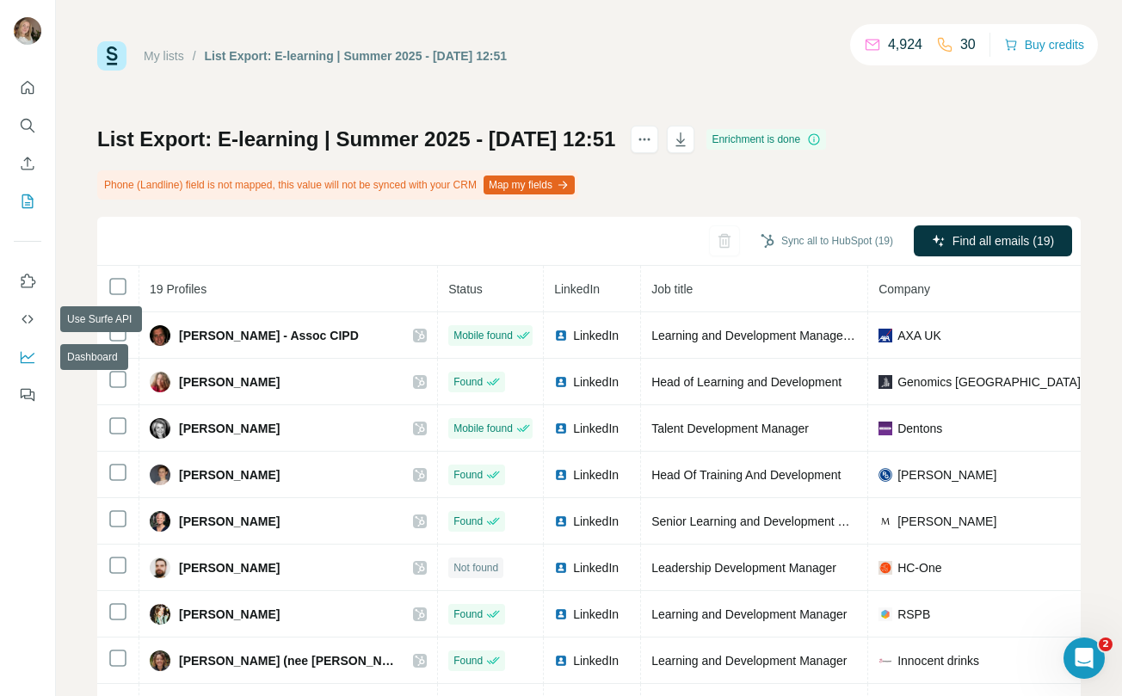
click at [35, 360] on icon "Dashboard" at bounding box center [27, 356] width 17 height 17
